Goal: Navigation & Orientation: Find specific page/section

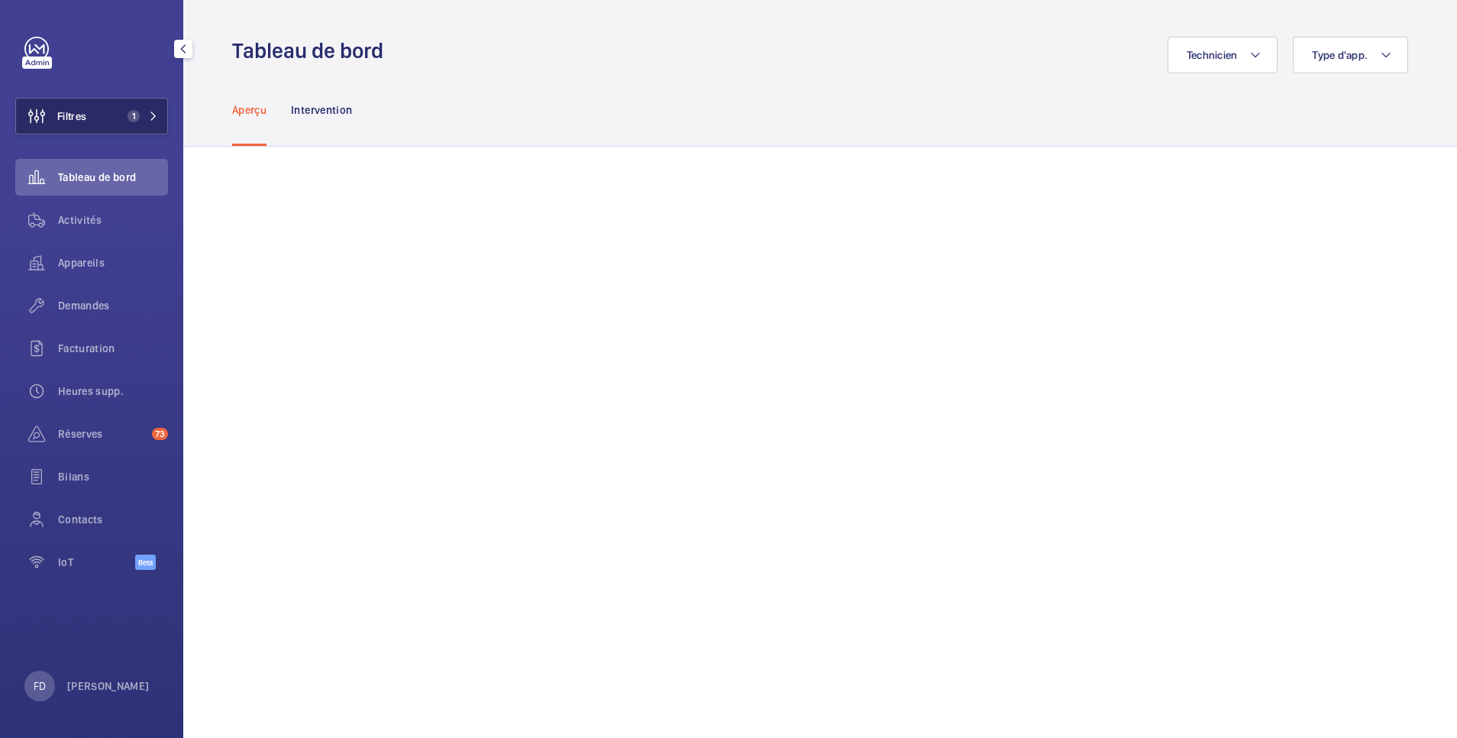
click at [94, 118] on button "Filtres 1" at bounding box center [91, 116] width 153 height 37
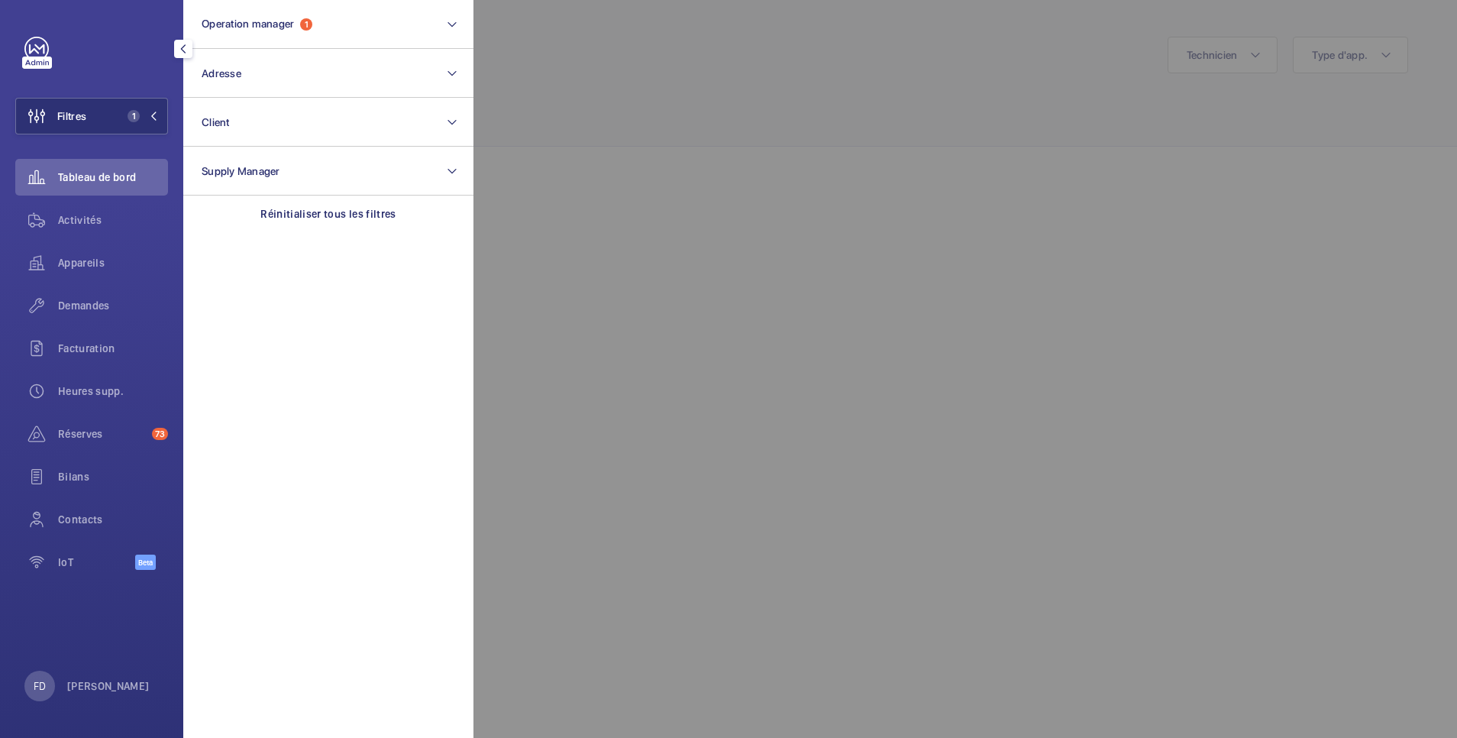
click at [635, 76] on div at bounding box center [1202, 369] width 1457 height 738
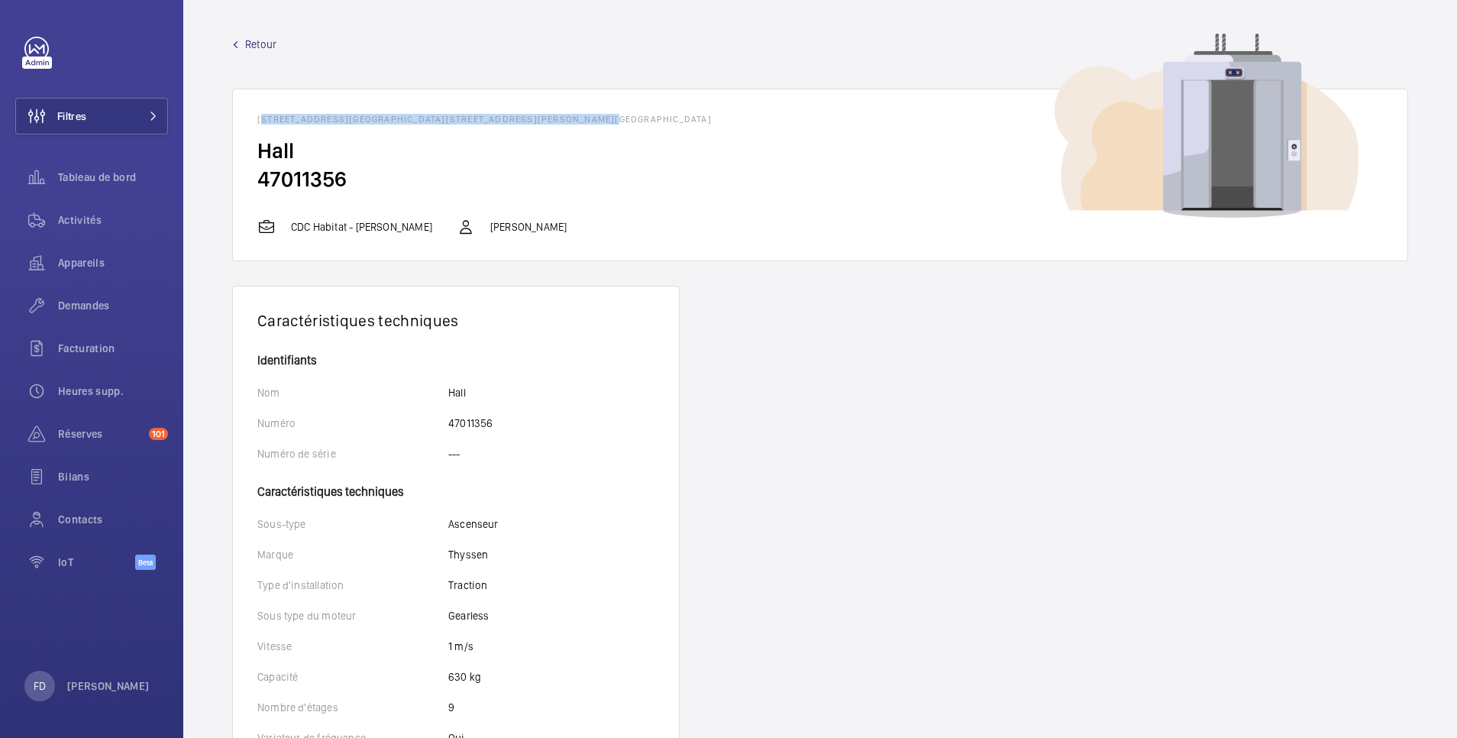
drag, startPoint x: 258, startPoint y: 115, endPoint x: 589, endPoint y: 116, distance: 330.7
click at [589, 116] on h1 "13 rue Augustin Thierry - 13 rue Augustin Thierry, 75019 PARIS" at bounding box center [820, 119] width 1126 height 11
copy h1 "13 rue Augustin Thierry - 13 rue Augustin Thierry, 75019 PARIS"
drag, startPoint x: 78, startPoint y: 174, endPoint x: 78, endPoint y: 225, distance: 51.2
click at [78, 225] on nav "Tableau de bord Activités Appareils Demandes Facturation Heures supp. Réserves …" at bounding box center [91, 373] width 153 height 428
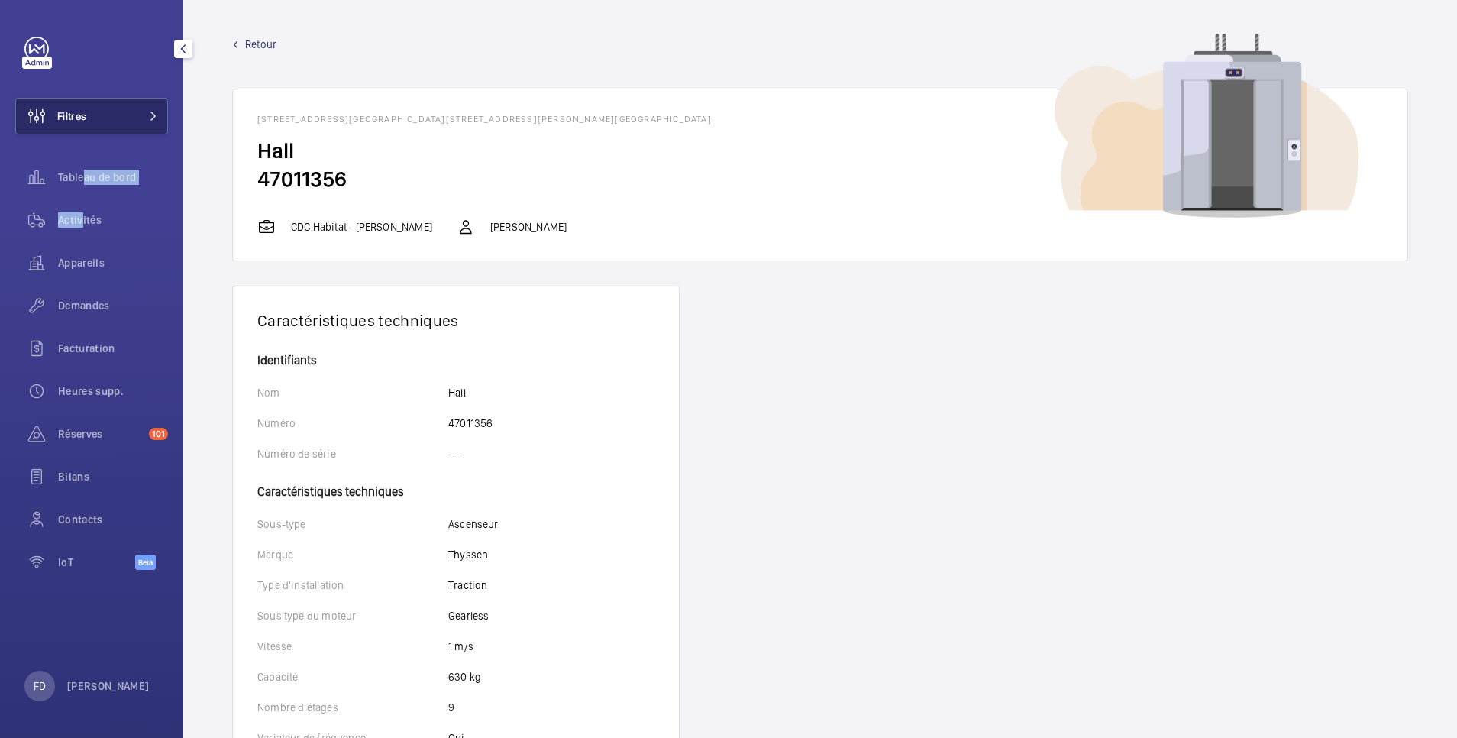
drag, startPoint x: 78, startPoint y: 225, endPoint x: 70, endPoint y: 112, distance: 114.1
click at [70, 112] on span "Filtres" at bounding box center [71, 115] width 29 height 15
